Goal: Transaction & Acquisition: Download file/media

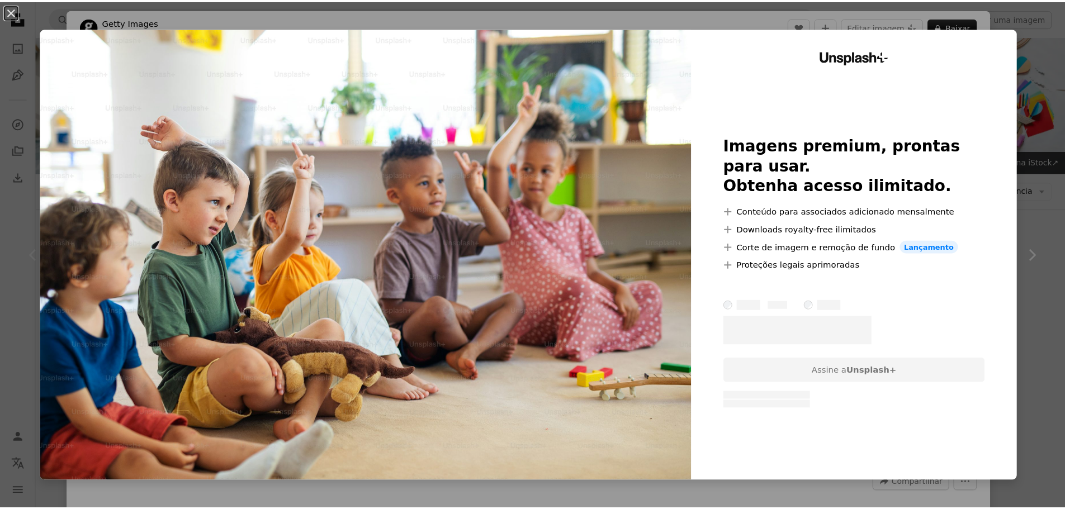
scroll to position [56, 0]
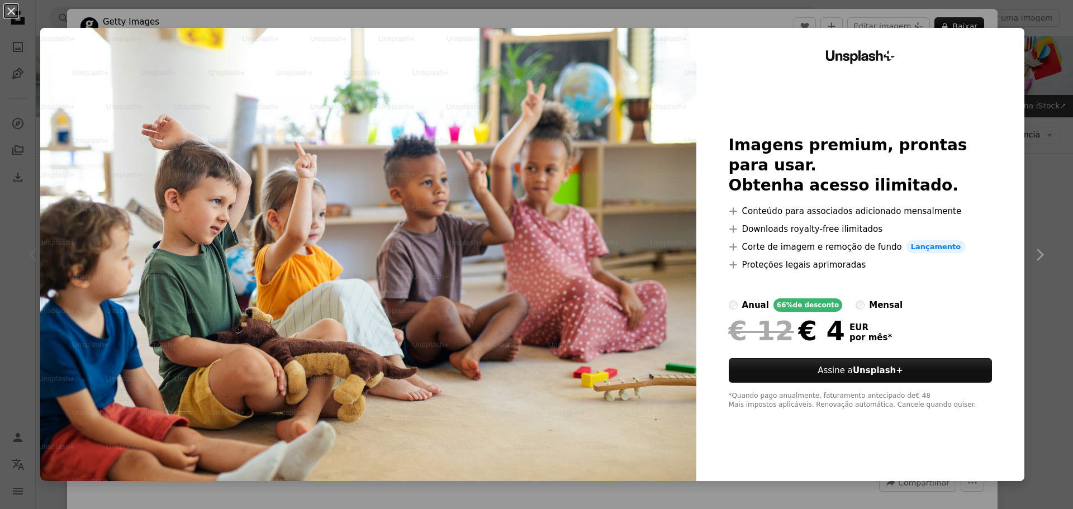
click at [1032, 214] on div "An X shape Unsplash+ Imagens premium, prontas para usar. Obtenha acesso ilimita…" at bounding box center [536, 254] width 1073 height 509
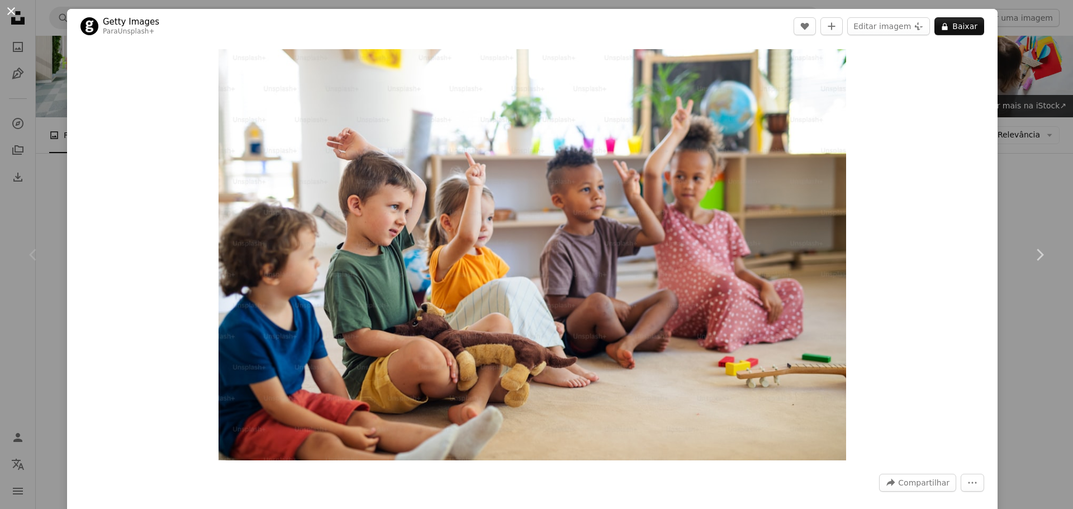
click at [7, 10] on button "An X shape" at bounding box center [10, 10] width 13 height 13
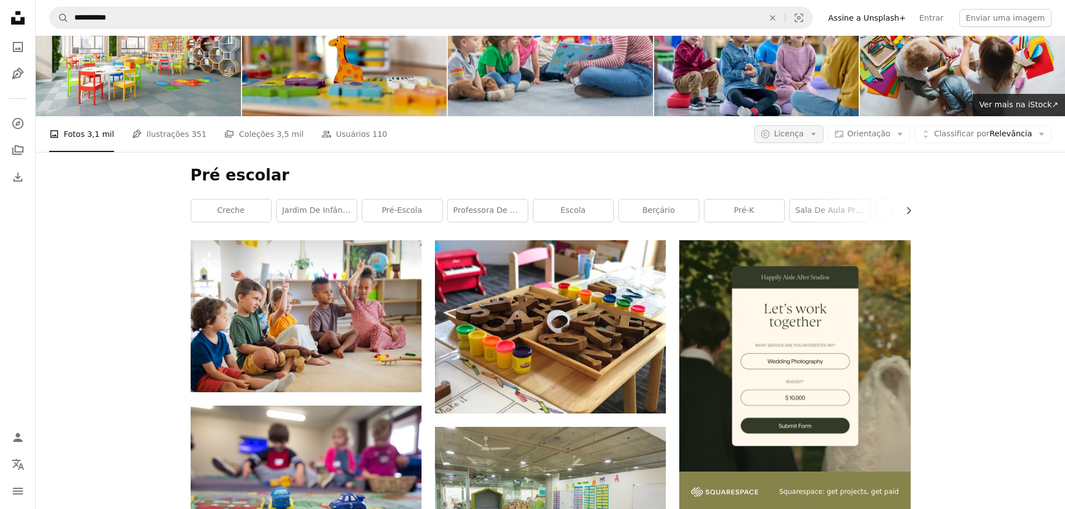
click at [819, 134] on icon "Arrow down" at bounding box center [813, 134] width 10 height 10
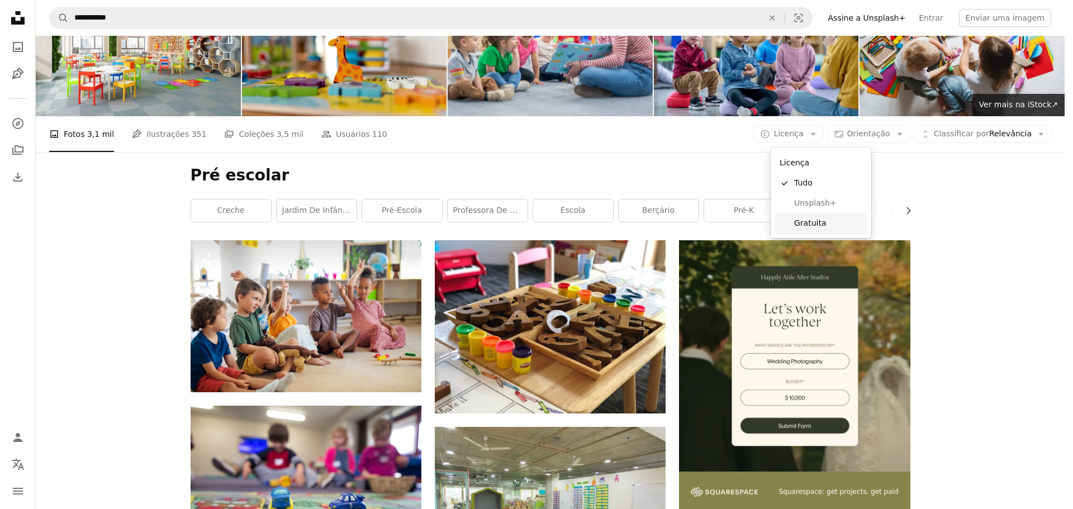
click at [814, 224] on span "Gratuita" at bounding box center [828, 223] width 68 height 11
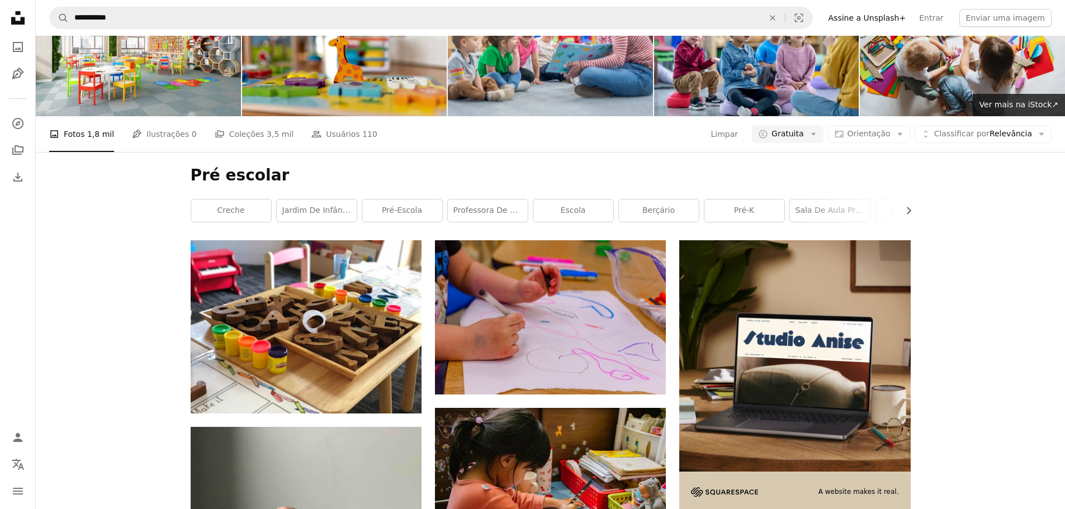
scroll to position [168, 0]
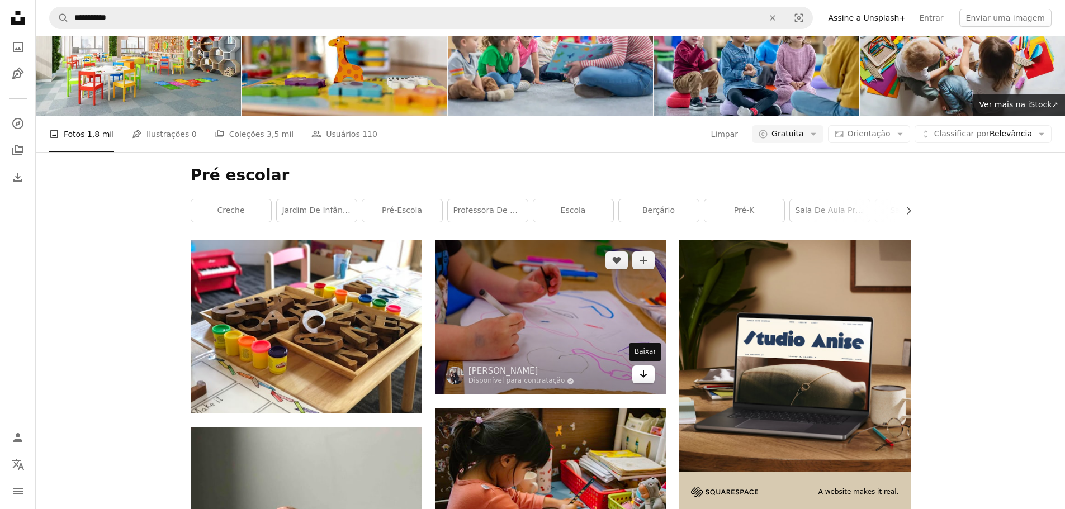
click at [645, 367] on icon "Arrow pointing down" at bounding box center [643, 373] width 9 height 13
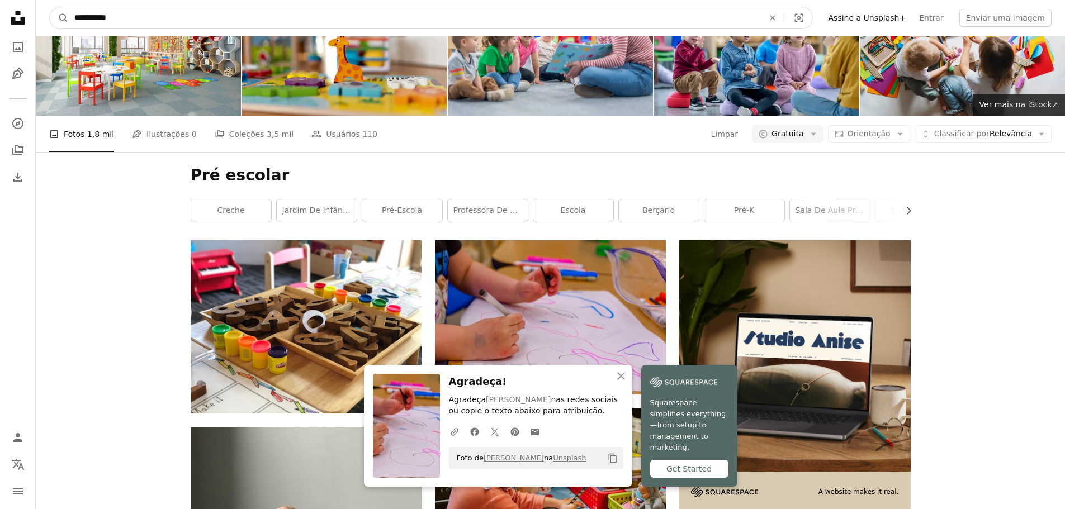
drag, startPoint x: 139, startPoint y: 17, endPoint x: 3, endPoint y: 13, distance: 135.9
type input "**********"
click at [50, 7] on button "A magnifying glass" at bounding box center [59, 17] width 19 height 21
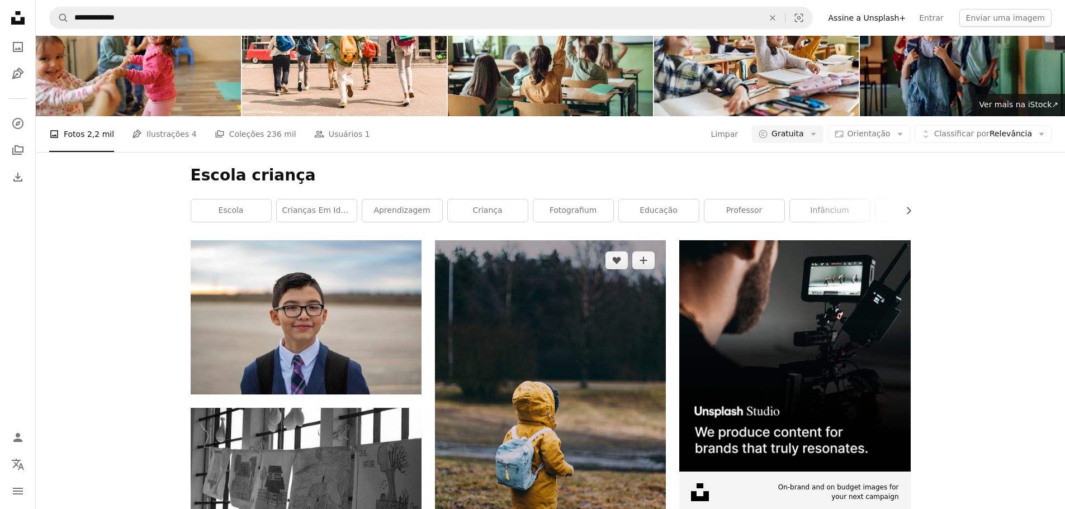
scroll to position [1286, 0]
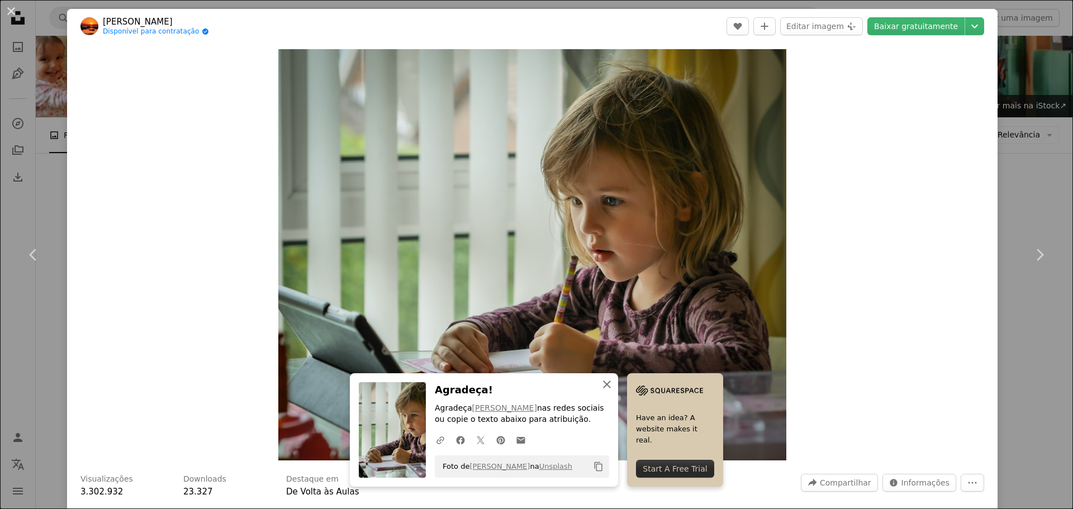
click at [603, 384] on icon "button" at bounding box center [607, 385] width 8 height 8
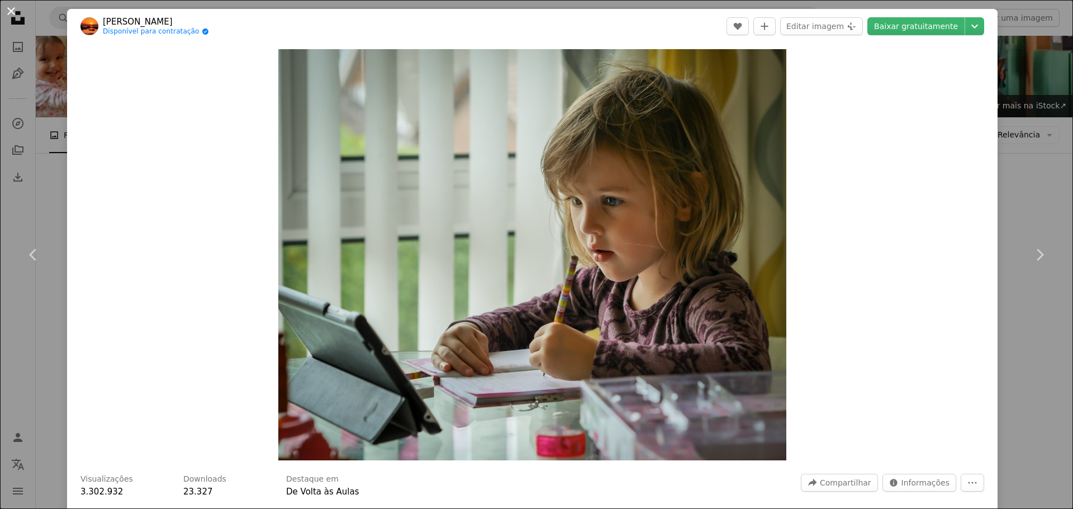
click at [17, 13] on button "An X shape" at bounding box center [10, 10] width 13 height 13
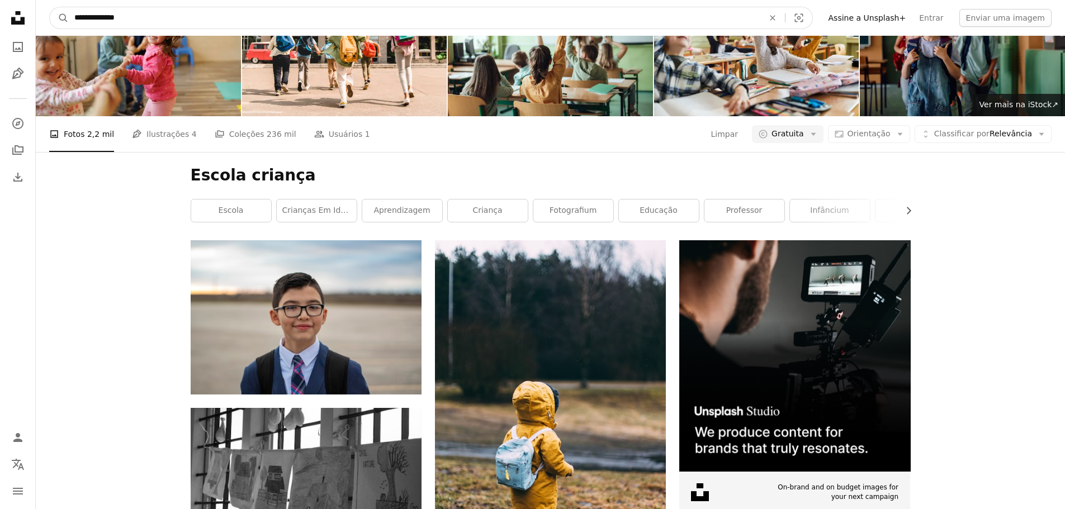
drag, startPoint x: 152, startPoint y: 21, endPoint x: 0, endPoint y: 21, distance: 151.5
type input "**********"
click at [50, 7] on button "A magnifying glass" at bounding box center [59, 17] width 19 height 21
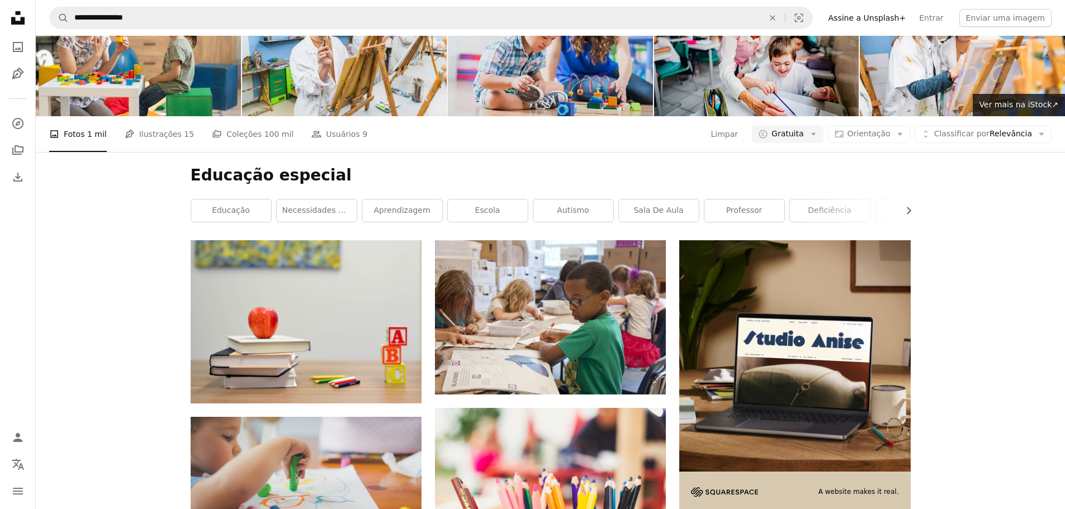
click at [547, 75] on img at bounding box center [550, 48] width 205 height 136
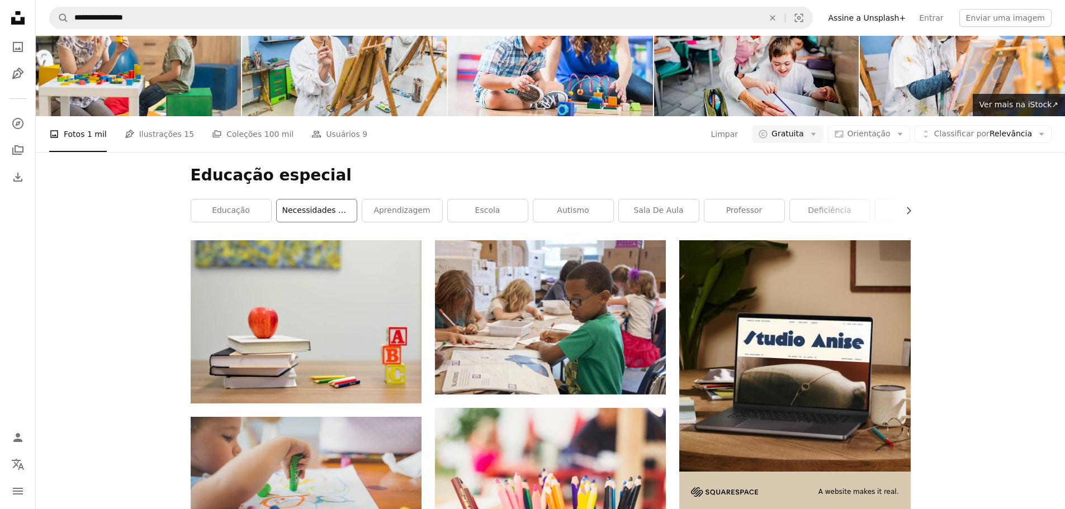
click at [322, 222] on link "necessidades especiais" at bounding box center [317, 211] width 80 height 22
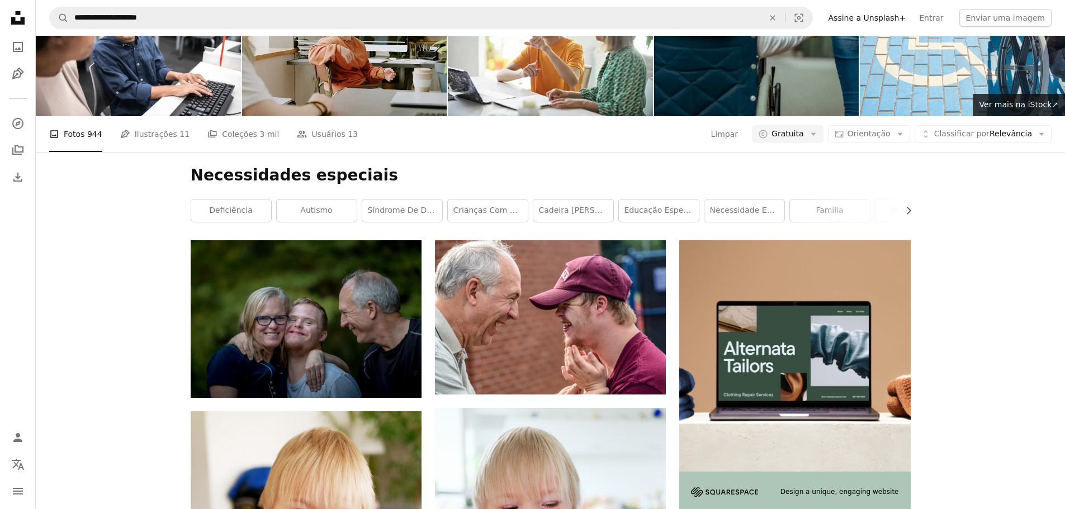
scroll to position [615, 0]
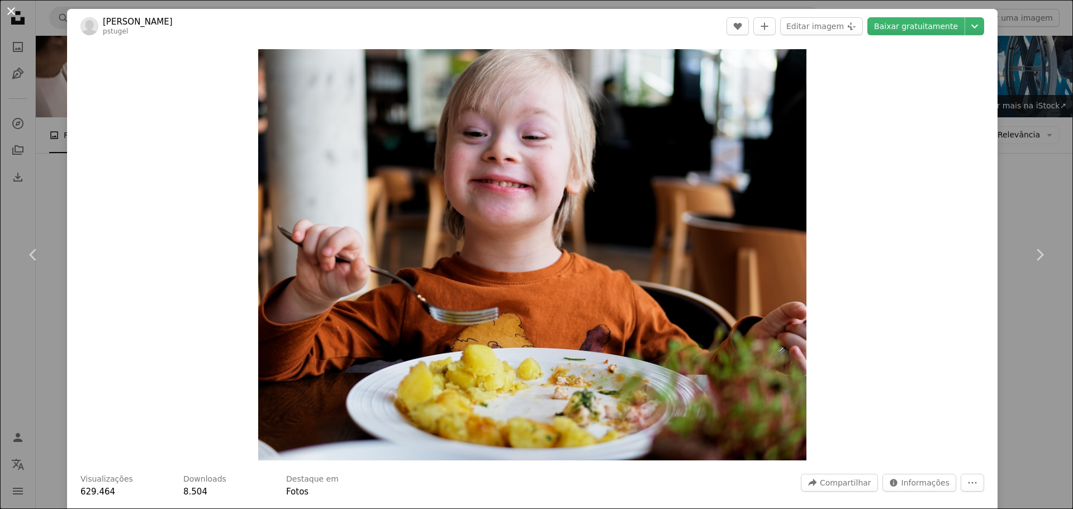
click at [18, 10] on button "An X shape" at bounding box center [10, 10] width 13 height 13
